Goal: Task Accomplishment & Management: Manage account settings

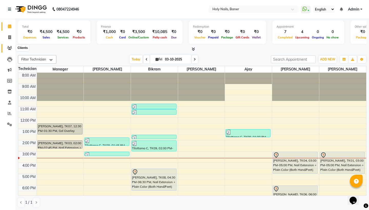
click at [8, 48] on icon at bounding box center [9, 48] width 5 height 4
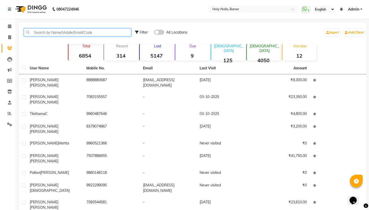
click at [63, 30] on input "text" at bounding box center [77, 32] width 107 height 8
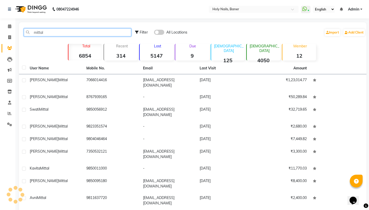
type input "mittal"
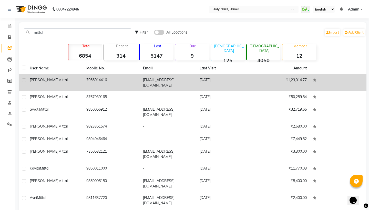
click at [78, 79] on div "[PERSON_NAME]" at bounding box center [55, 79] width 50 height 5
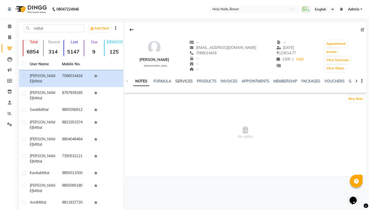
click at [185, 81] on link "SERVICES" at bounding box center [183, 81] width 17 height 5
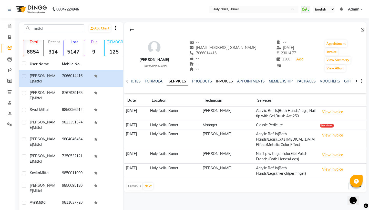
click at [228, 81] on link "INVOICES" at bounding box center [224, 81] width 17 height 5
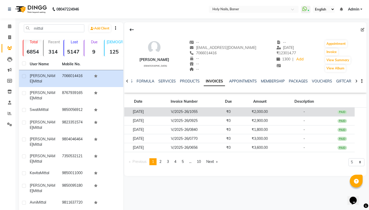
click at [285, 114] on td "-" at bounding box center [304, 112] width 51 height 9
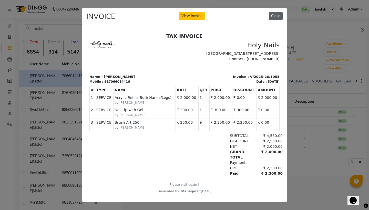
click at [274, 17] on button "Close" at bounding box center [276, 16] width 14 height 8
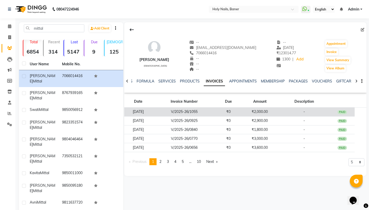
click at [216, 113] on td "V/2025-26/1055" at bounding box center [184, 112] width 64 height 9
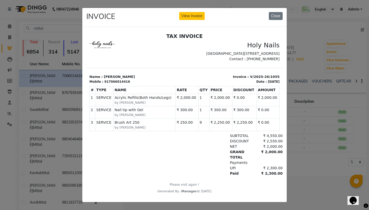
click at [201, 21] on div "INVOICE View Invoice Close" at bounding box center [184, 17] width 205 height 19
click at [197, 14] on button "View Invoice" at bounding box center [192, 16] width 26 height 8
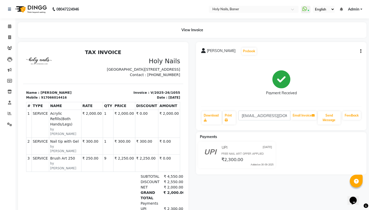
click at [362, 50] on div "[PERSON_NAME] Prebook Payment Received Download Print [EMAIL_ADDRESS][DOMAIN_NA…" at bounding box center [281, 86] width 170 height 88
click at [359, 53] on button "button" at bounding box center [359, 51] width 3 height 5
click at [333, 59] on div "Edit Invoice" at bounding box center [335, 58] width 35 height 6
select select "service"
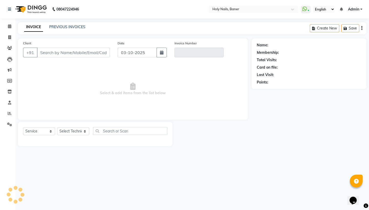
type input "7066014416"
type input "V/2025-26/1055"
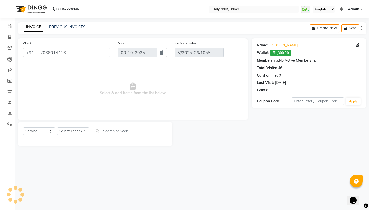
type input "[DATE]"
select select "select"
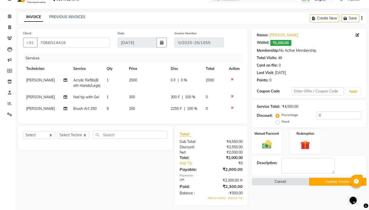
scroll to position [12, 0]
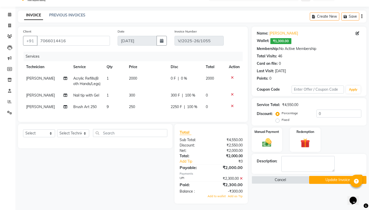
click at [231, 191] on div "-₹300.00" at bounding box center [228, 191] width 35 height 5
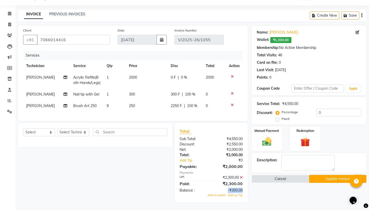
scroll to position [13, 0]
click at [156, 182] on div "Select Service Product Membership Package Voucher Prepaid Gift Card Select Tech…" at bounding box center [93, 163] width 158 height 80
click at [283, 191] on div "Name: [PERSON_NAME] Wallet: ₹1,300.00 Membership: No Active Membership Total Vi…" at bounding box center [311, 114] width 119 height 177
click at [11, 26] on icon at bounding box center [9, 25] width 3 height 4
select select "service"
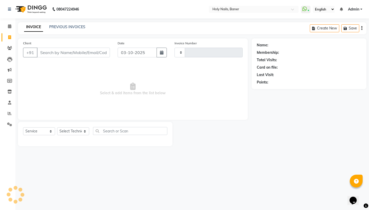
type input "1064"
select select "5445"
click at [71, 26] on link "PREVIOUS INVOICES" at bounding box center [67, 27] width 36 height 5
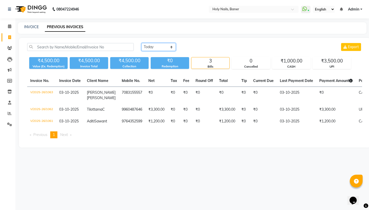
select select "range"
click at [207, 47] on input "03-10-2025" at bounding box center [200, 47] width 36 height 7
select select "10"
select select "2025"
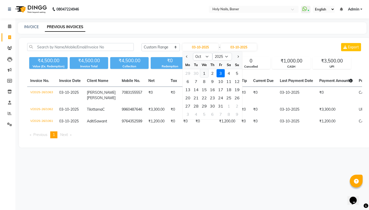
click at [206, 73] on div "1" at bounding box center [204, 73] width 8 height 8
type input "01-10-2025"
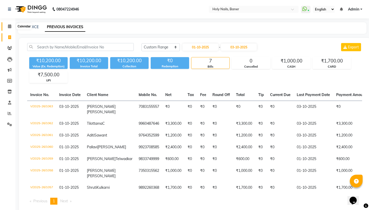
click at [10, 26] on icon at bounding box center [9, 26] width 3 height 4
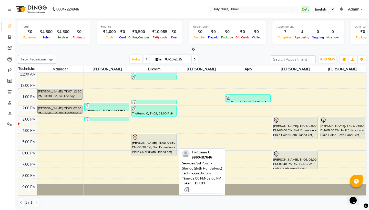
scroll to position [35, 0]
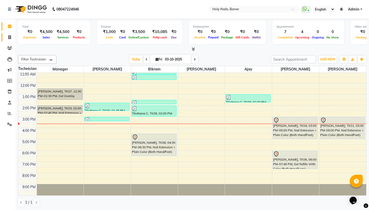
click at [9, 37] on icon at bounding box center [9, 37] width 3 height 4
select select "service"
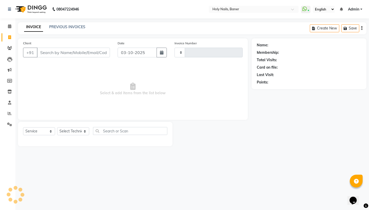
type input "1064"
select select "5445"
click at [66, 27] on link "PREVIOUS INVOICES" at bounding box center [67, 27] width 36 height 5
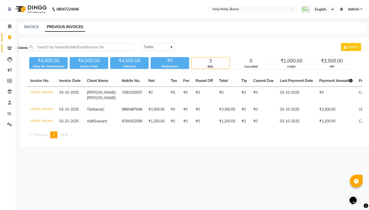
click at [11, 48] on icon at bounding box center [9, 48] width 5 height 4
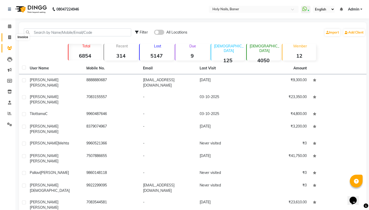
click at [9, 38] on icon at bounding box center [9, 37] width 3 height 4
select select "5445"
select select "service"
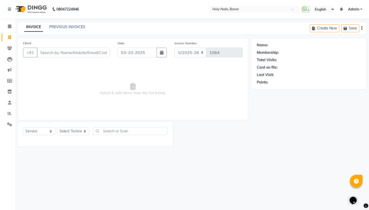
click at [68, 29] on div "PREVIOUS INVOICES" at bounding box center [67, 26] width 36 height 5
click at [73, 27] on link "PREVIOUS INVOICES" at bounding box center [67, 27] width 36 height 5
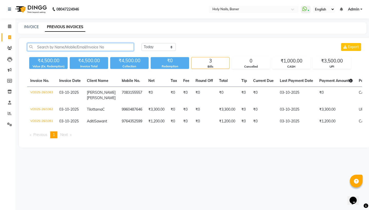
click at [100, 46] on input "text" at bounding box center [80, 47] width 107 height 8
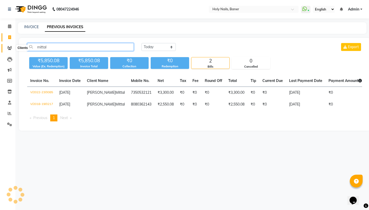
type input "mittal"
click at [11, 48] on icon at bounding box center [9, 48] width 5 height 4
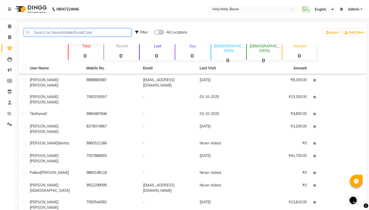
click at [60, 34] on input "text" at bounding box center [77, 32] width 107 height 8
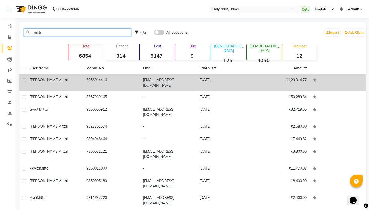
type input "mittal"
click at [77, 77] on td "[PERSON_NAME]" at bounding box center [55, 82] width 57 height 17
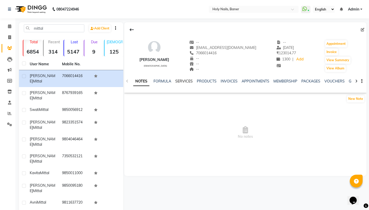
click at [181, 81] on link "SERVICES" at bounding box center [183, 81] width 17 height 5
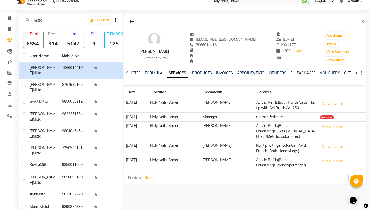
scroll to position [8, 0]
select select "10"
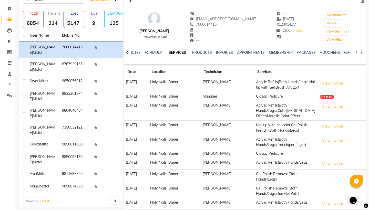
scroll to position [38, 0]
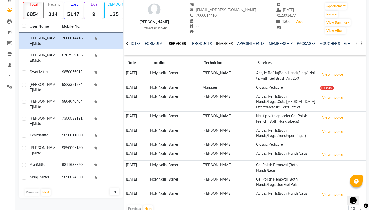
click at [222, 41] on div "INVOICES" at bounding box center [224, 43] width 17 height 5
click at [223, 42] on link "INVOICES" at bounding box center [224, 43] width 17 height 5
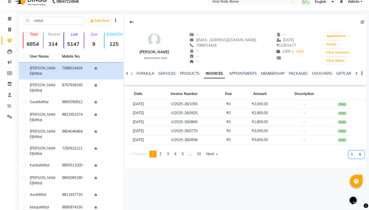
select select "10"
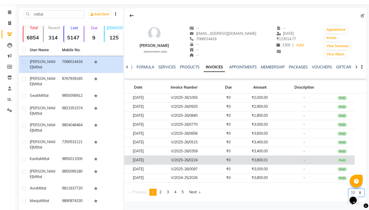
scroll to position [14, 0]
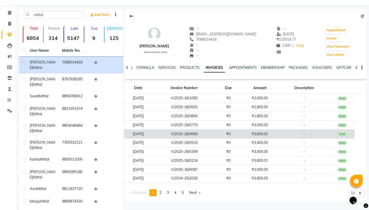
click at [277, 138] on td "₹3,600.00" at bounding box center [259, 134] width 37 height 9
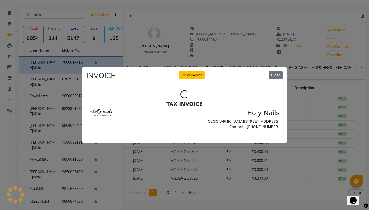
scroll to position [0, 0]
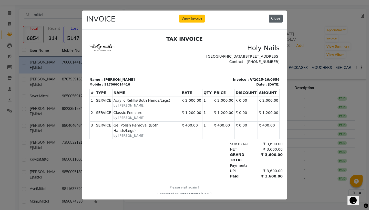
click at [276, 18] on button "Close" at bounding box center [276, 19] width 14 height 8
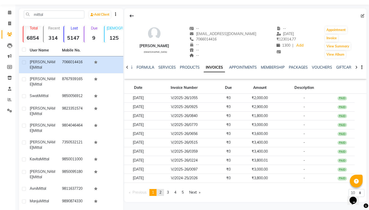
scroll to position [14, 0]
click at [160, 194] on link "page 2" at bounding box center [160, 192] width 7 height 7
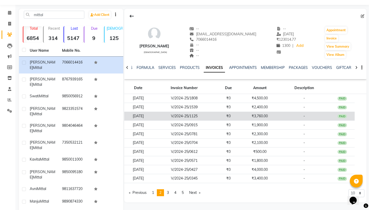
click at [152, 114] on td "[DATE]" at bounding box center [138, 116] width 28 height 9
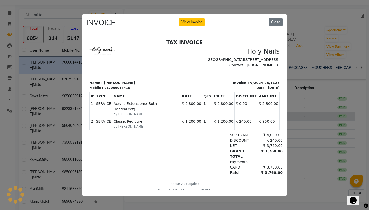
scroll to position [0, 0]
click at [278, 18] on div "INVOICE View Invoice Close" at bounding box center [184, 23] width 205 height 19
click at [276, 22] on button "Close" at bounding box center [276, 22] width 14 height 8
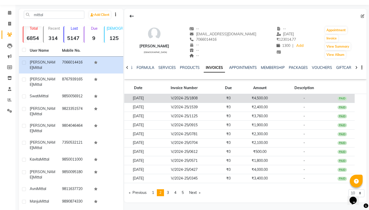
click at [152, 99] on td "[DATE]" at bounding box center [138, 98] width 28 height 9
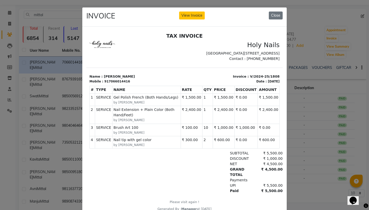
scroll to position [4, 0]
click at [246, 129] on td "₹ 1,000.00" at bounding box center [246, 130] width 23 height 12
click at [246, 130] on td "₹ 1,000.00" at bounding box center [246, 130] width 23 height 12
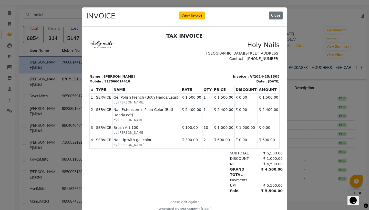
click at [246, 130] on td "₹ 1,000.00" at bounding box center [246, 130] width 23 height 12
click at [268, 82] on div "[DATE]" at bounding box center [274, 81] width 12 height 5
drag, startPoint x: 261, startPoint y: 83, endPoint x: 278, endPoint y: 81, distance: 17.0
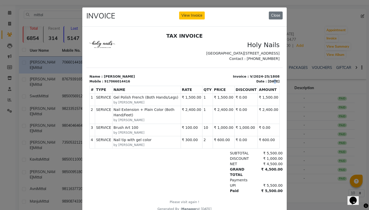
click at [278, 81] on div "Date : [DATE]" at bounding box center [267, 81] width 23 height 5
click at [277, 16] on button "Close" at bounding box center [276, 16] width 14 height 8
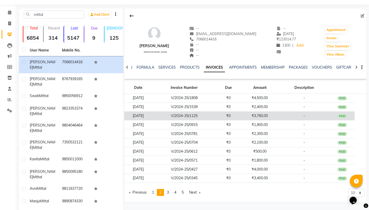
scroll to position [14, 0]
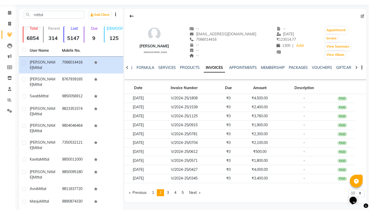
click at [127, 68] on icon at bounding box center [127, 68] width 2 height 4
click at [127, 68] on div "NOTES FORMULA SERVICES PRODUCTS INVOICES APPOINTMENTS MEMBERSHIP PACKAGES VOUCH…" at bounding box center [245, 68] width 242 height 18
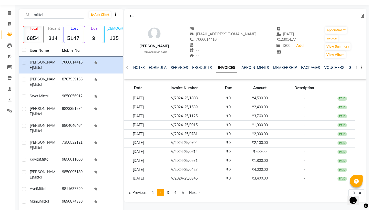
click at [127, 68] on div "NOTES FORMULA SERVICES PRODUCTS INVOICES APPOINTMENTS MEMBERSHIP PACKAGES VOUCH…" at bounding box center [245, 68] width 242 height 18
click at [11, 13] on icon at bounding box center [9, 13] width 3 height 4
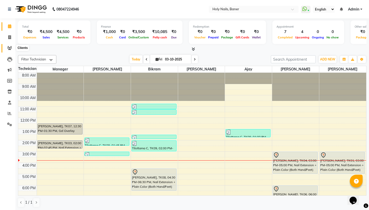
click at [9, 49] on icon at bounding box center [9, 48] width 5 height 4
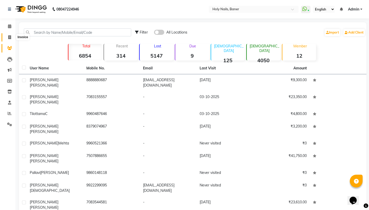
click at [10, 39] on span at bounding box center [9, 38] width 9 height 6
select select "service"
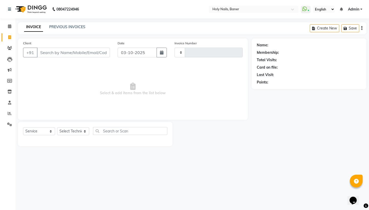
type input "1064"
select select "5445"
click at [9, 28] on icon at bounding box center [9, 26] width 3 height 4
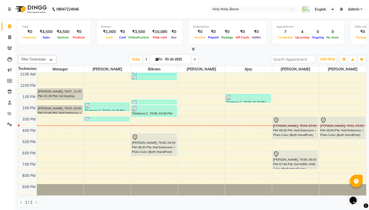
scroll to position [35, 0]
click at [10, 49] on icon at bounding box center [9, 48] width 5 height 4
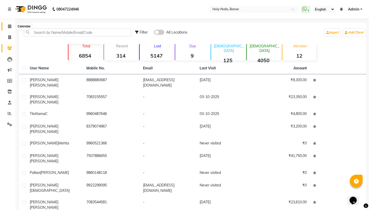
click at [8, 27] on icon at bounding box center [9, 26] width 3 height 4
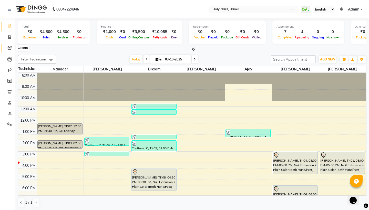
click at [10, 48] on icon at bounding box center [9, 48] width 5 height 4
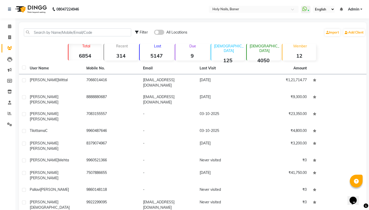
click at [71, 27] on div "Filter All Locations Import Add Client" at bounding box center [192, 32] width 345 height 16
click at [71, 31] on input "text" at bounding box center [77, 32] width 107 height 8
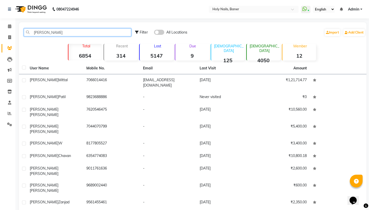
type input "[PERSON_NAME]"
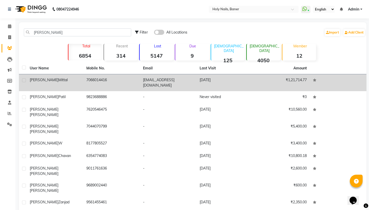
drag, startPoint x: 71, startPoint y: 31, endPoint x: 94, endPoint y: 81, distance: 55.3
click at [94, 81] on td "7066014416" at bounding box center [111, 82] width 57 height 17
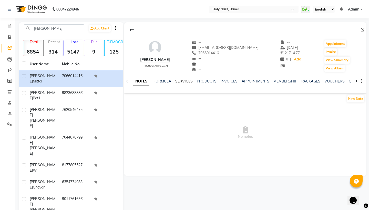
click at [185, 82] on link "SERVICES" at bounding box center [183, 81] width 17 height 5
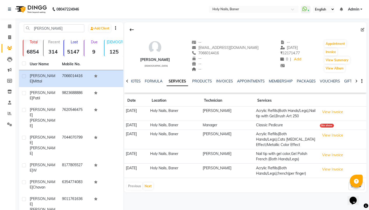
click at [233, 82] on ul "NOTES FORMULA SERVICES PRODUCTS INVOICES APPOINTMENTS MEMBERSHIP PACKAGES VOUCH…" at bounding box center [291, 81] width 325 height 5
click at [226, 82] on link "INVOICES" at bounding box center [224, 81] width 17 height 5
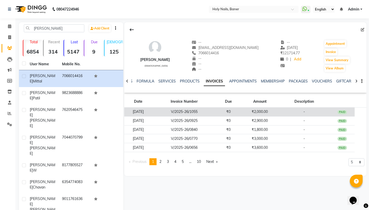
click at [313, 115] on td "-" at bounding box center [304, 112] width 51 height 9
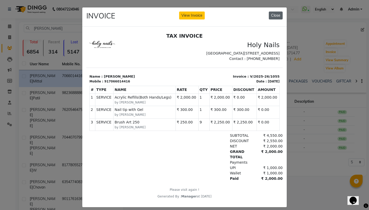
click at [275, 17] on button "Close" at bounding box center [276, 16] width 14 height 8
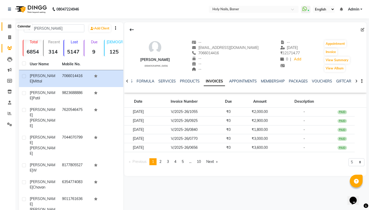
click at [10, 27] on icon at bounding box center [9, 26] width 3 height 4
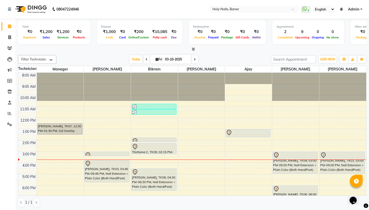
scroll to position [33, 0]
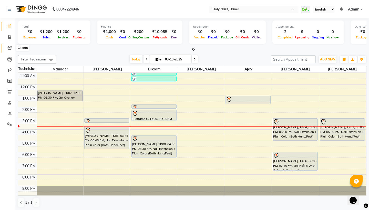
click at [6, 47] on span at bounding box center [9, 48] width 9 height 6
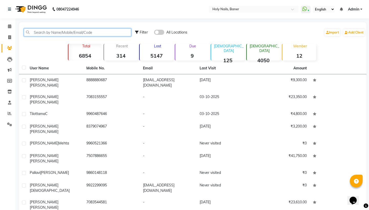
click at [75, 33] on input "text" at bounding box center [77, 32] width 107 height 8
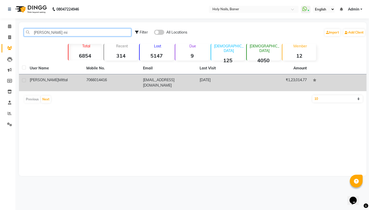
type input "Soniya mi"
click at [84, 82] on td "7066014416" at bounding box center [111, 82] width 57 height 17
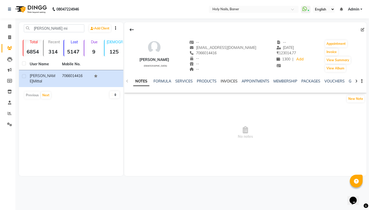
click at [229, 82] on link "INVOICES" at bounding box center [229, 81] width 17 height 5
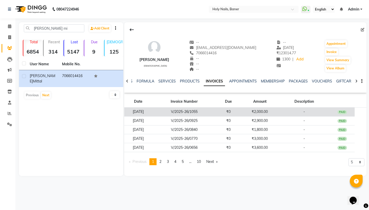
click at [275, 112] on td "₹2,000.00" at bounding box center [259, 112] width 37 height 9
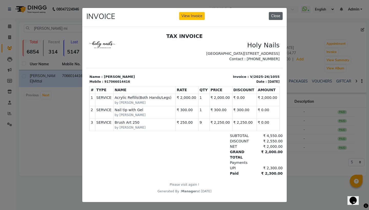
click at [279, 17] on button "Close" at bounding box center [276, 16] width 14 height 8
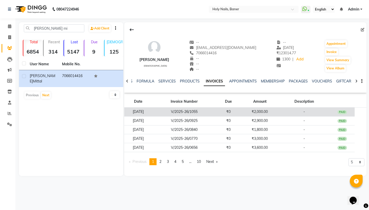
click at [267, 112] on td "₹2,000.00" at bounding box center [259, 112] width 37 height 9
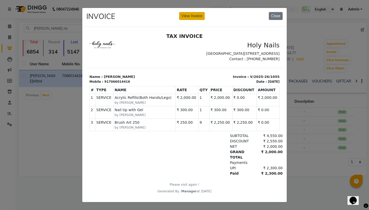
click at [196, 14] on button "View Invoice" at bounding box center [192, 16] width 26 height 8
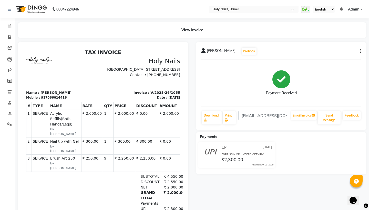
click at [361, 52] on div "[PERSON_NAME] Prebook Payment Received Download Print [EMAIL_ADDRESS][DOMAIN_NA…" at bounding box center [281, 86] width 170 height 88
click at [360, 52] on button "button" at bounding box center [359, 51] width 3 height 5
click at [335, 58] on div "Edit Invoice" at bounding box center [335, 58] width 35 height 6
select select "service"
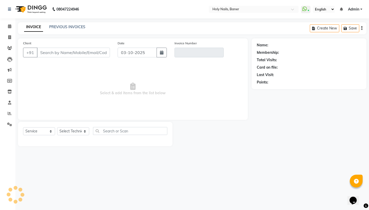
type input "7066014416"
type input "V/2025-26/1055"
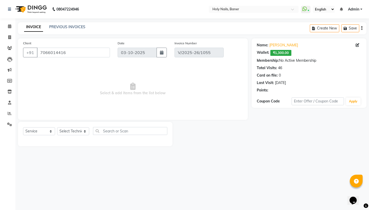
type input "[DATE]"
select select "select"
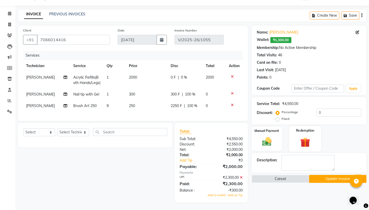
scroll to position [13, 0]
click at [306, 137] on img at bounding box center [305, 142] width 16 height 12
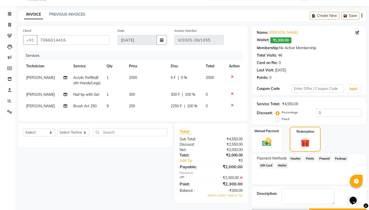
click at [284, 166] on span "Wallet" at bounding box center [282, 166] width 12 height 6
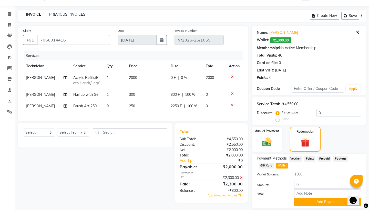
scroll to position [32, 0]
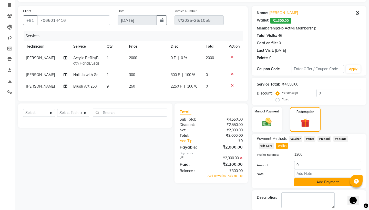
click at [305, 181] on button "Add Payment" at bounding box center [327, 182] width 67 height 8
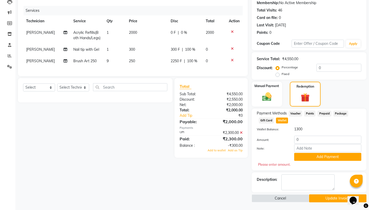
scroll to position [57, 0]
click at [305, 139] on input "0" at bounding box center [327, 140] width 67 height 8
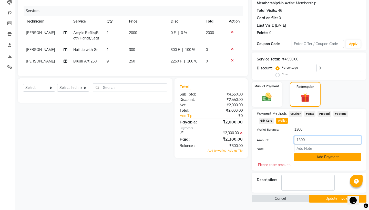
type input "1300"
click at [315, 159] on button "Add Payment" at bounding box center [327, 157] width 67 height 8
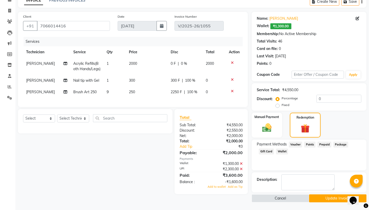
scroll to position [26, 0]
click at [319, 198] on button "Update Invoice" at bounding box center [337, 199] width 57 height 8
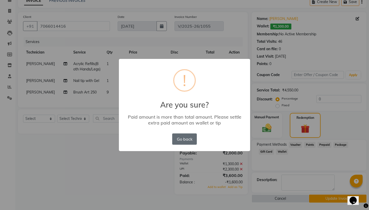
click at [193, 141] on button "Go back" at bounding box center [184, 139] width 25 height 11
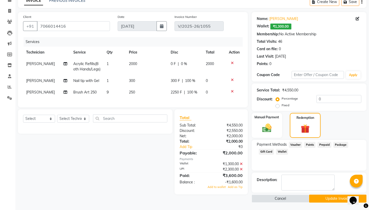
click at [241, 169] on icon at bounding box center [241, 170] width 3 height 4
click at [271, 124] on img at bounding box center [267, 128] width 16 height 11
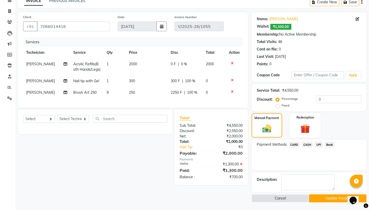
click at [318, 144] on span "UPI" at bounding box center [319, 145] width 8 height 6
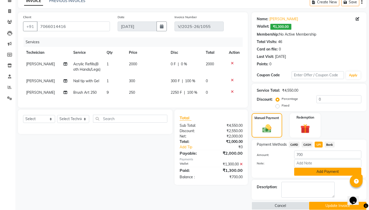
click at [307, 172] on button "Add Payment" at bounding box center [327, 172] width 67 height 8
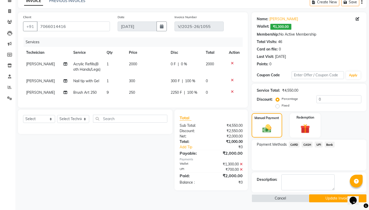
click at [321, 198] on button "Update Invoice" at bounding box center [337, 199] width 57 height 8
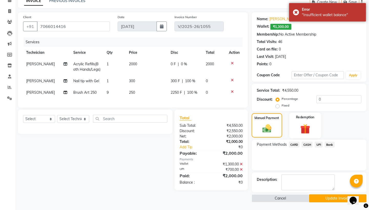
click at [310, 127] on img at bounding box center [305, 129] width 16 height 12
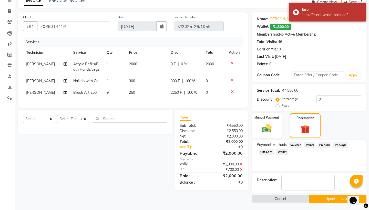
click at [283, 151] on span "Wallet" at bounding box center [282, 152] width 12 height 6
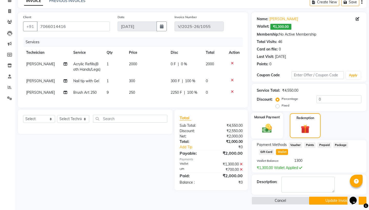
click at [273, 126] on img at bounding box center [267, 128] width 16 height 11
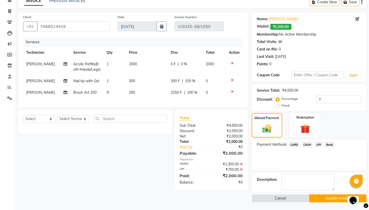
click at [225, 186] on div "Total Sub Total: ₹4,550.00 Discount: ₹2,550.00 Net: ₹2,000.00 Total: ₹2,000.00 …" at bounding box center [211, 150] width 73 height 81
click at [322, 200] on button "Update Invoice" at bounding box center [337, 199] width 57 height 8
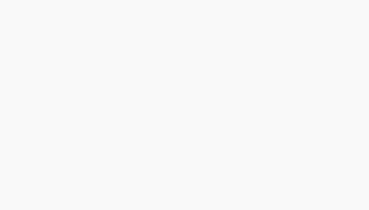
select select "service"
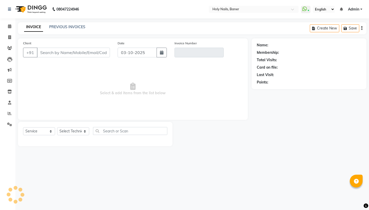
type input "7066014416"
type input "V/2025-26/1055"
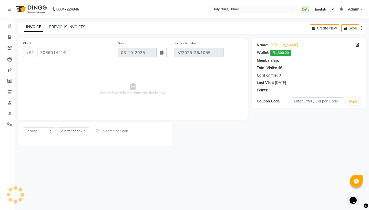
type input "[DATE]"
select select "select"
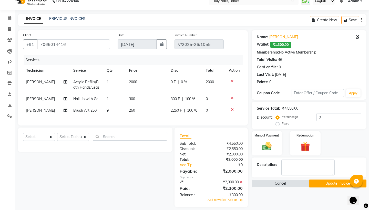
scroll to position [9, 0]
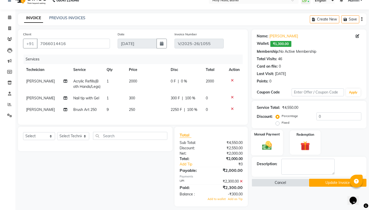
click at [279, 139] on div "Manual Payment" at bounding box center [267, 142] width 32 height 25
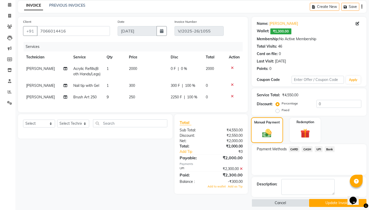
scroll to position [22, 0]
click at [309, 127] on img at bounding box center [305, 133] width 16 height 12
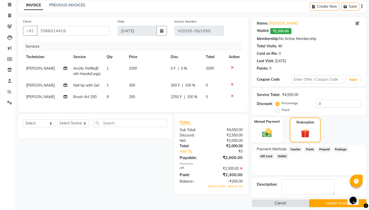
click at [262, 131] on img at bounding box center [267, 132] width 16 height 11
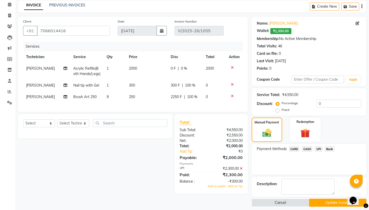
click at [319, 148] on span "UPI" at bounding box center [319, 149] width 8 height 6
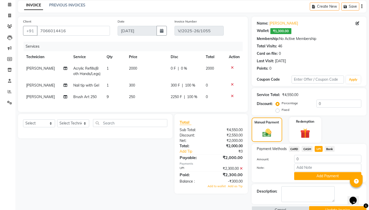
click at [310, 124] on div "Redemption" at bounding box center [305, 129] width 32 height 25
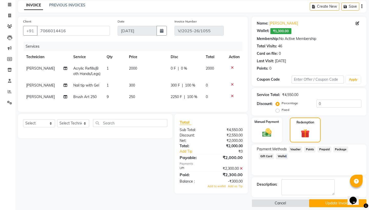
click at [285, 155] on span "Wallet" at bounding box center [282, 157] width 12 height 6
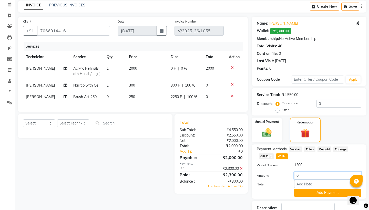
click at [304, 176] on input "0" at bounding box center [327, 176] width 67 height 8
type input "1300"
click at [319, 196] on button "Add Payment" at bounding box center [327, 193] width 67 height 8
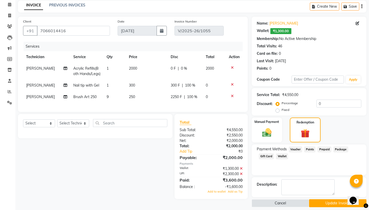
click at [242, 174] on icon at bounding box center [241, 174] width 3 height 4
click at [275, 135] on div "Manual Payment" at bounding box center [267, 130] width 32 height 26
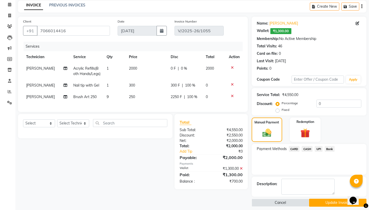
click at [321, 148] on span "UPI" at bounding box center [319, 149] width 8 height 6
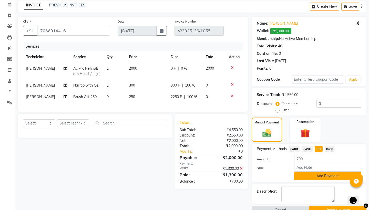
click at [309, 176] on button "Add Payment" at bounding box center [327, 176] width 67 height 8
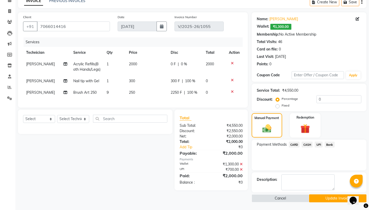
scroll to position [26, 0]
click at [321, 200] on button "Update Invoice" at bounding box center [337, 199] width 57 height 8
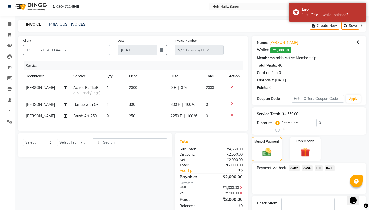
scroll to position [2, 0]
click at [296, 13] on div "Error "Insufficient wallet balance"" at bounding box center [327, 12] width 77 height 18
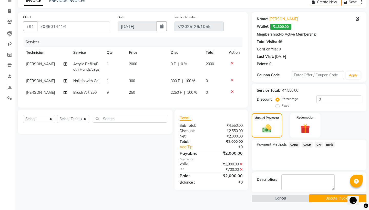
scroll to position [26, 0]
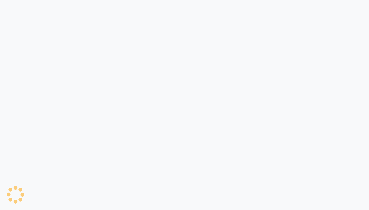
select select "service"
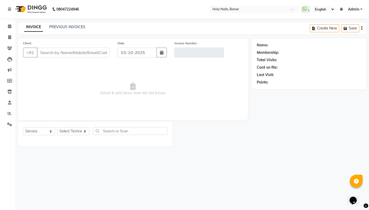
type input "7066014416"
type input "V/2025-26/1055"
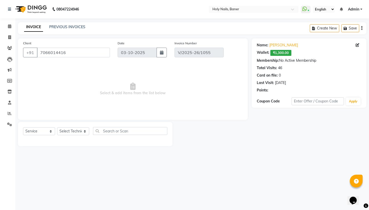
type input "[DATE]"
select select "select"
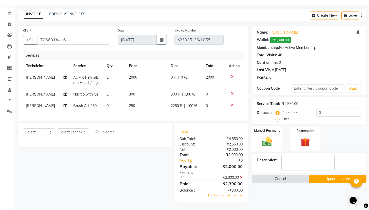
scroll to position [13, 0]
click at [266, 142] on img at bounding box center [267, 141] width 16 height 11
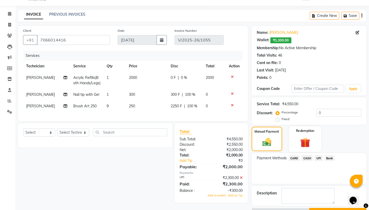
click at [305, 141] on img at bounding box center [305, 142] width 16 height 12
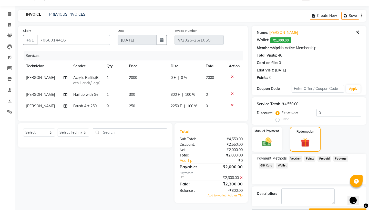
click at [286, 166] on span "Wallet" at bounding box center [282, 166] width 12 height 6
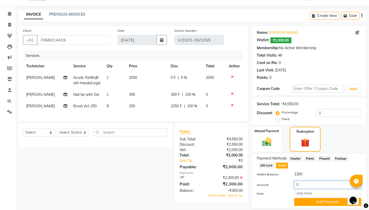
click at [303, 185] on input "0" at bounding box center [327, 185] width 67 height 8
type input "1300"
click at [241, 178] on icon at bounding box center [241, 178] width 3 height 4
click at [308, 203] on button "Add Payment" at bounding box center [327, 202] width 67 height 8
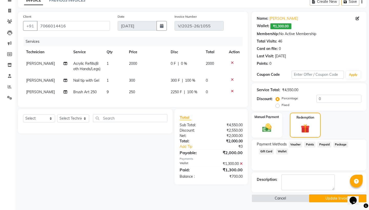
scroll to position [26, 0]
click at [318, 198] on button "Update Invoice" at bounding box center [337, 199] width 57 height 8
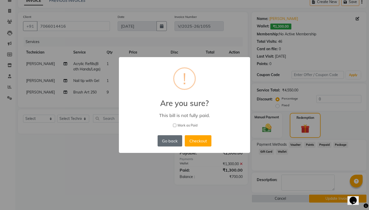
click at [174, 139] on button "Go back" at bounding box center [170, 140] width 25 height 11
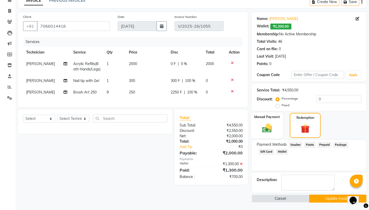
click at [272, 124] on img at bounding box center [267, 128] width 16 height 11
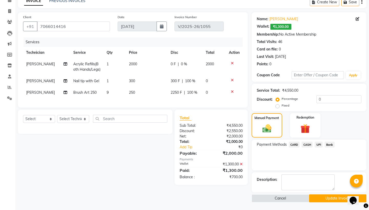
click at [318, 145] on span "UPI" at bounding box center [319, 145] width 8 height 6
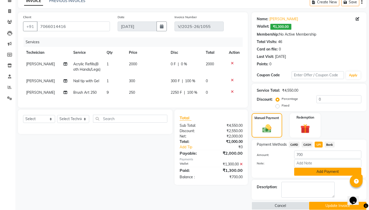
click at [305, 174] on button "Add Payment" at bounding box center [327, 172] width 67 height 8
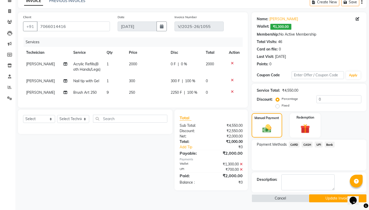
click at [323, 198] on button "Update Invoice" at bounding box center [337, 199] width 57 height 8
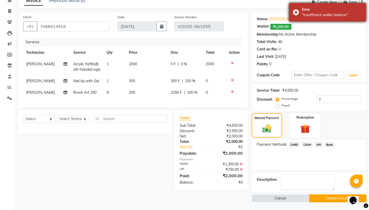
click at [325, 15] on div ""Insufficient wallet balance"" at bounding box center [332, 14] width 60 height 5
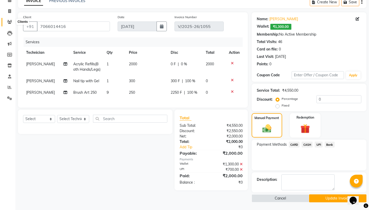
click at [9, 23] on icon at bounding box center [9, 22] width 5 height 4
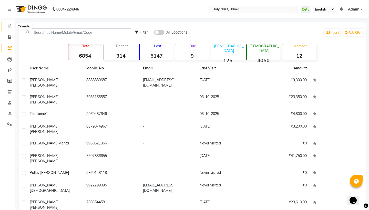
click at [9, 27] on icon at bounding box center [9, 26] width 3 height 4
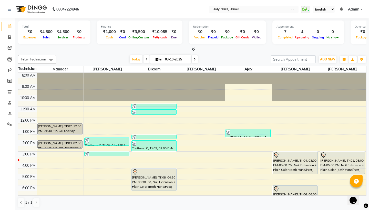
scroll to position [35, 0]
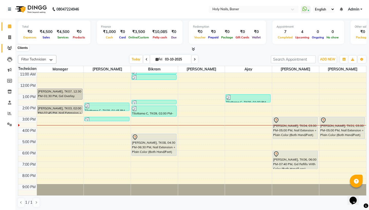
click at [10, 47] on icon at bounding box center [9, 48] width 5 height 4
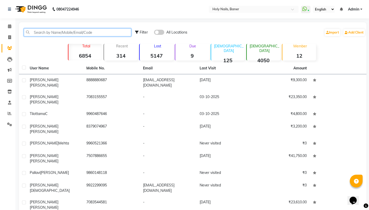
click at [69, 31] on input "text" at bounding box center [77, 32] width 107 height 8
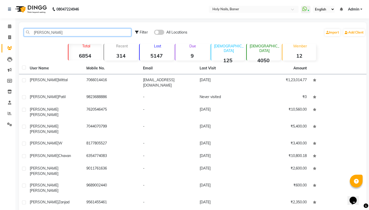
type input "[PERSON_NAME]"
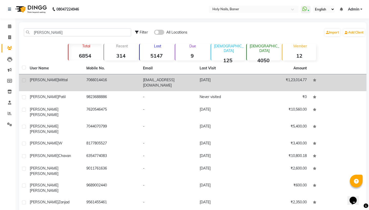
drag, startPoint x: 69, startPoint y: 31, endPoint x: 89, endPoint y: 84, distance: 56.0
click at [89, 84] on td "7066014416" at bounding box center [111, 82] width 57 height 17
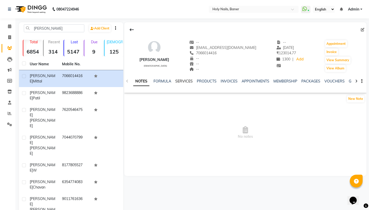
click at [188, 82] on link "SERVICES" at bounding box center [183, 81] width 17 height 5
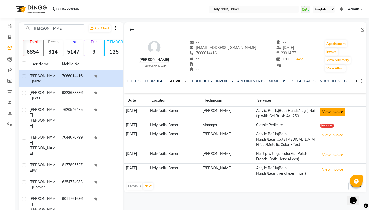
click at [335, 113] on button "View Invoice" at bounding box center [333, 112] width 26 height 8
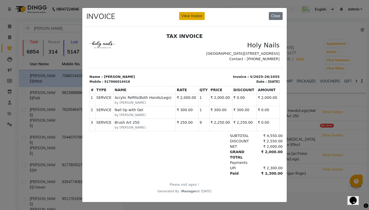
click at [199, 14] on button "View Invoice" at bounding box center [192, 16] width 26 height 8
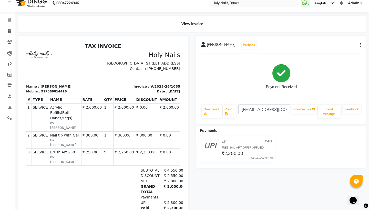
scroll to position [6, 0]
click at [245, 148] on div "FREE NAIL ART OFFER APPLIED" at bounding box center [247, 147] width 52 height 4
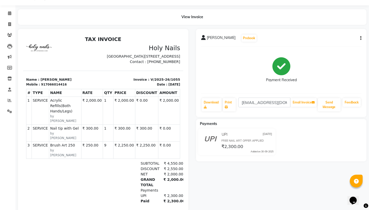
scroll to position [13, 0]
